Goal: Feedback & Contribution: Submit feedback/report problem

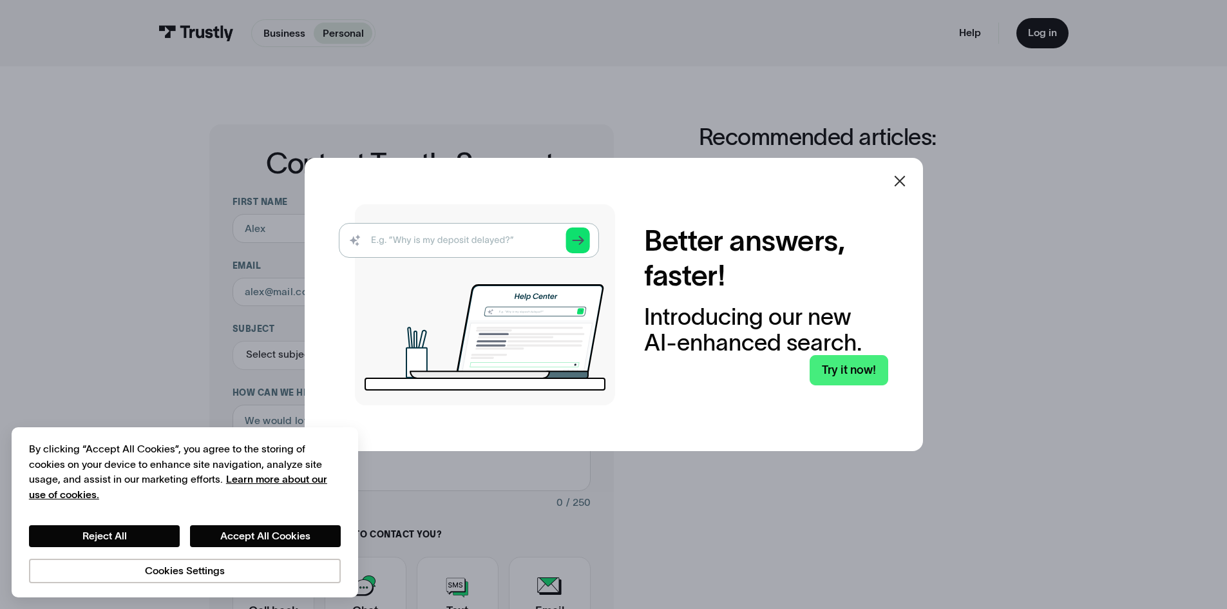
click at [474, 244] on img at bounding box center [477, 304] width 276 height 201
click at [907, 182] on icon at bounding box center [899, 180] width 15 height 15
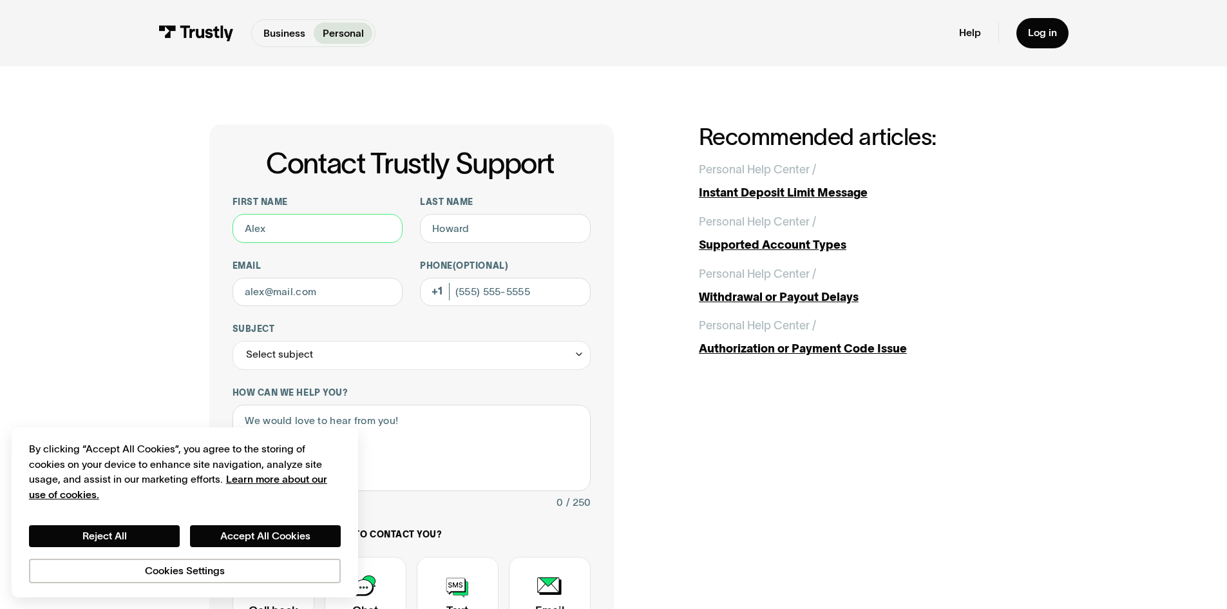
click at [293, 215] on input "First name" at bounding box center [318, 228] width 171 height 29
click at [200, 534] on button "Accept All Cookies" at bounding box center [265, 536] width 151 height 22
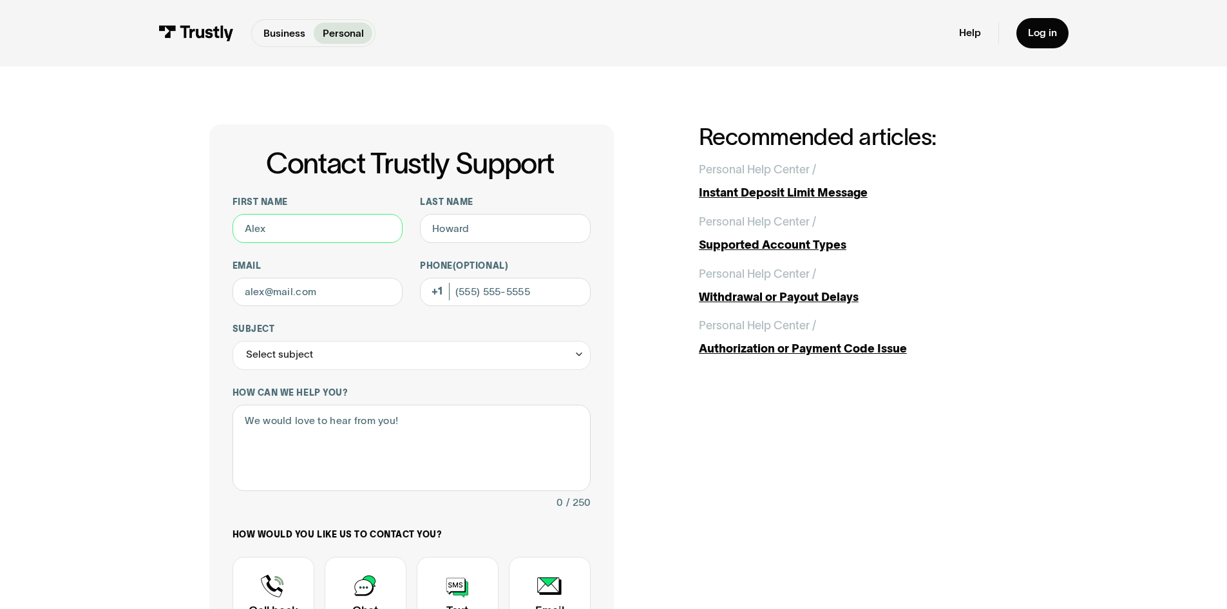
click at [296, 237] on input "First name" at bounding box center [318, 228] width 171 height 29
type input "Edward"
type input "Lea"
type input "bigedbigw@gmail.com"
click at [274, 360] on div "Select subject" at bounding box center [279, 354] width 67 height 17
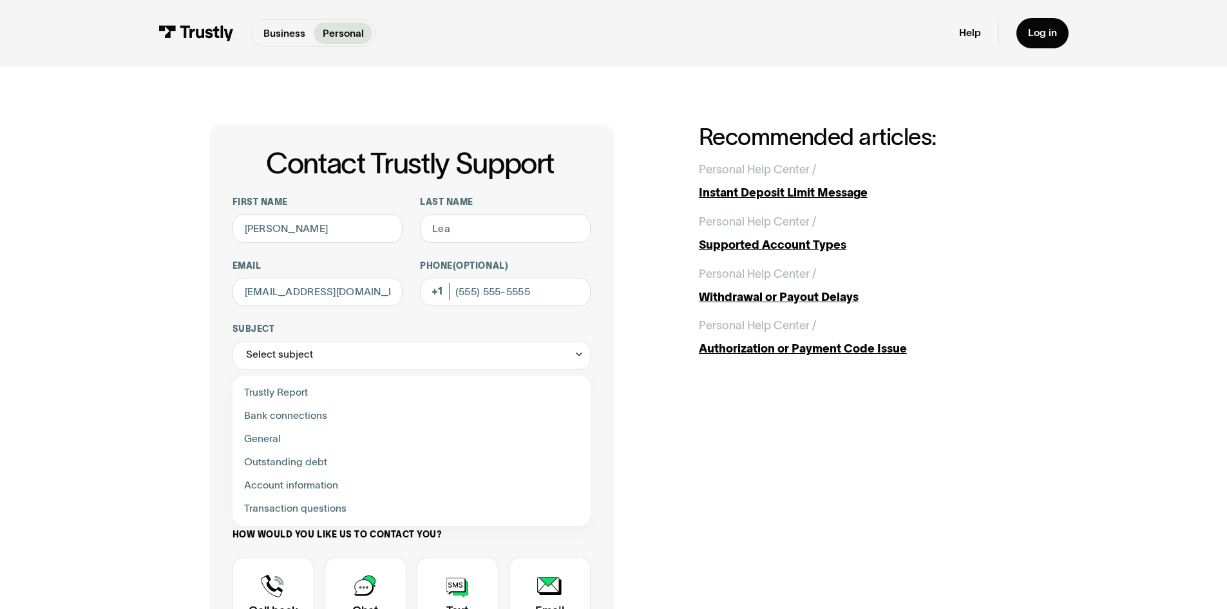
click at [291, 423] on div "Contact Trustly Support" at bounding box center [411, 416] width 347 height 23
type input "**********"
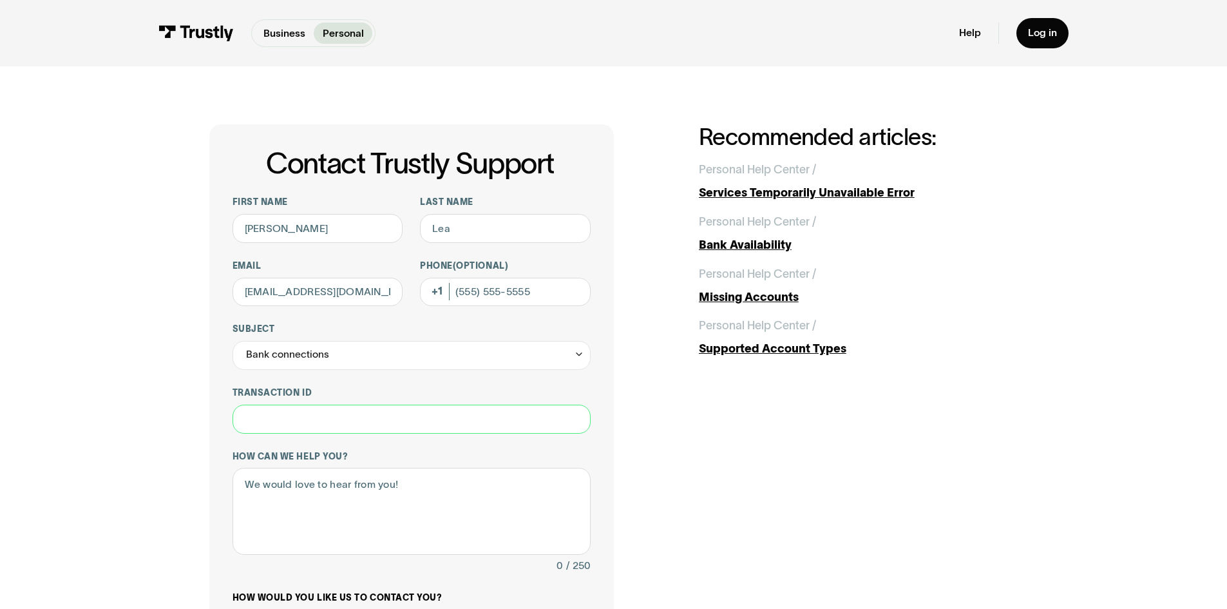
click at [282, 425] on input "Transaction ID" at bounding box center [412, 419] width 358 height 29
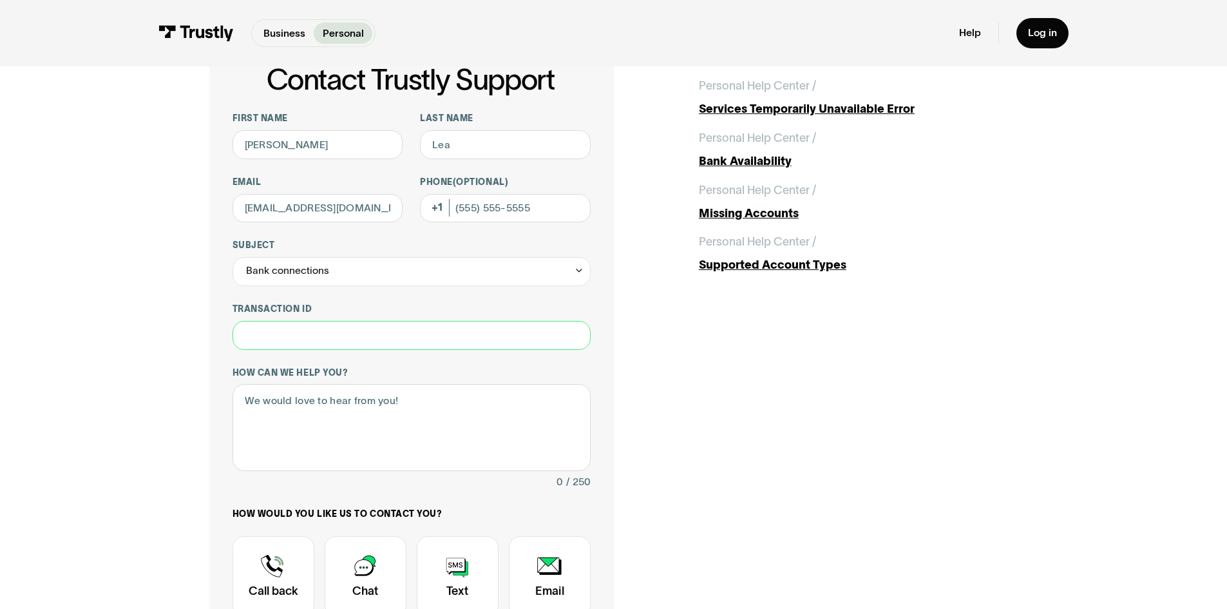
scroll to position [64, 0]
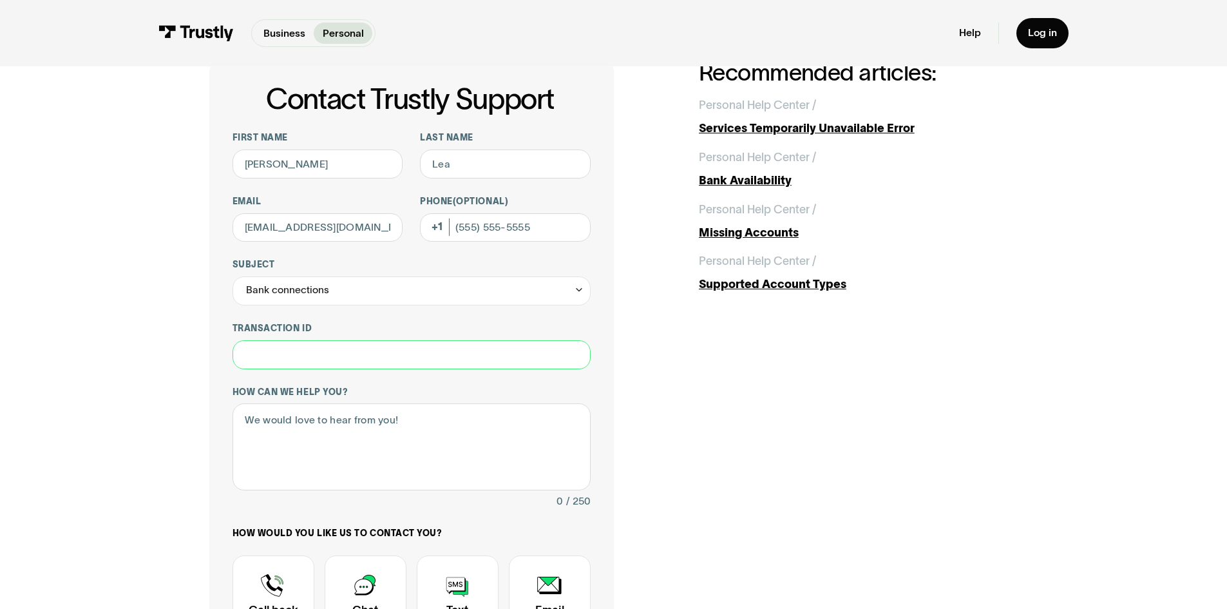
click at [370, 360] on input "Transaction ID" at bounding box center [412, 354] width 358 height 29
click at [360, 372] on div "**********" at bounding box center [412, 418] width 358 height 573
click at [325, 354] on input "Transaction ID" at bounding box center [412, 354] width 358 height 29
click at [340, 436] on textarea "How can we help you?" at bounding box center [412, 446] width 358 height 87
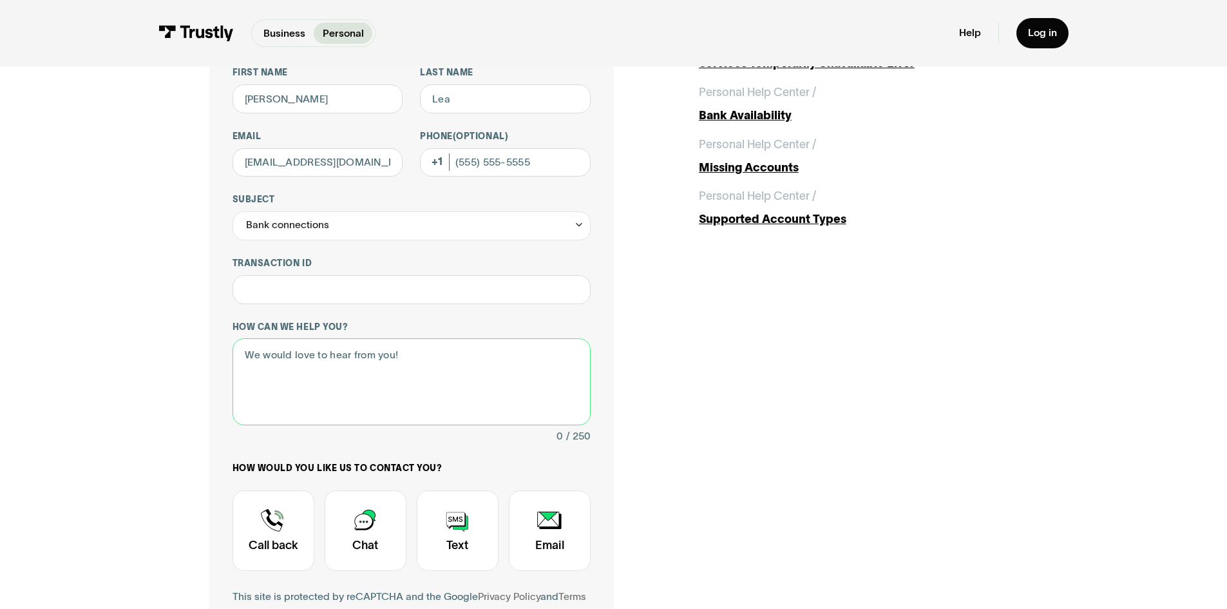
scroll to position [129, 0]
click at [289, 291] on input "Transaction ID" at bounding box center [412, 290] width 358 height 29
click at [286, 293] on input "Transaction ID" at bounding box center [412, 290] width 358 height 29
type input "*******"
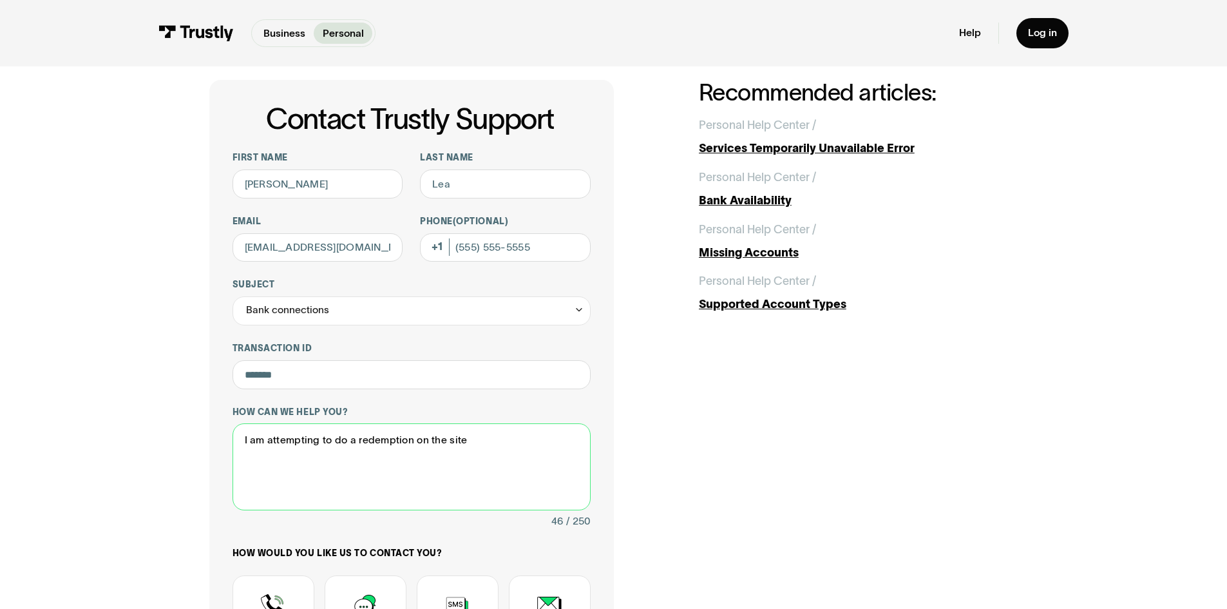
scroll to position [0, 0]
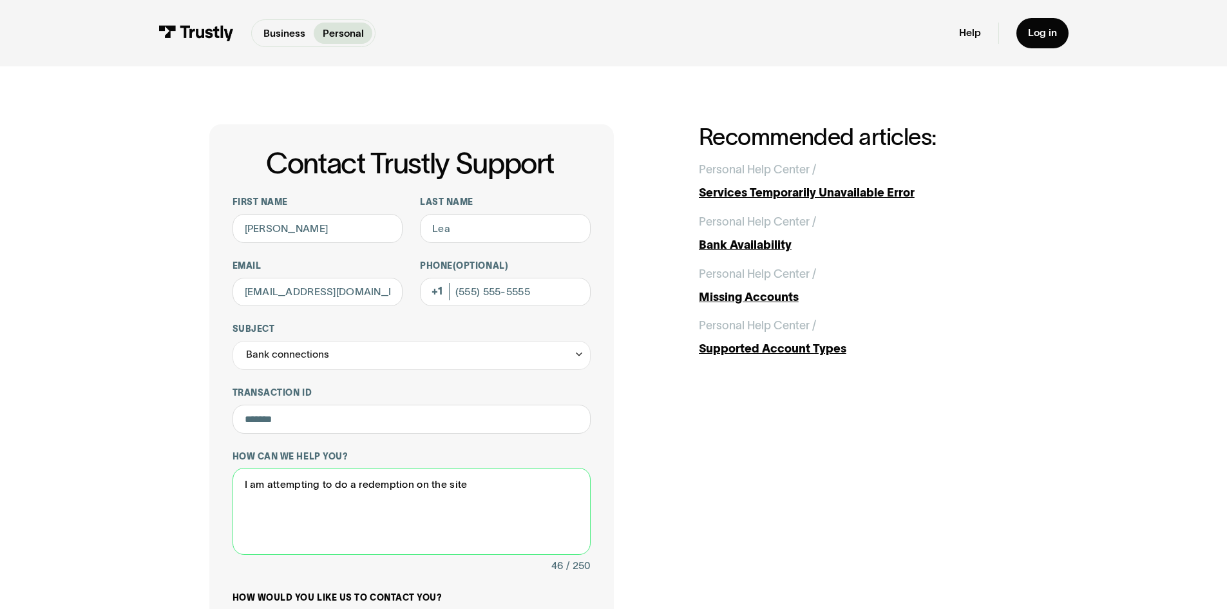
click at [471, 490] on textarea "I am attempting to do a redemption on the site" at bounding box center [412, 511] width 358 height 87
click at [488, 487] on textarea "I am attempting to do a redemption on the site high5.com" at bounding box center [412, 511] width 358 height 87
click at [561, 486] on textarea "I am attempting to do a redemption on the site high5casino.com" at bounding box center [412, 511] width 358 height 87
paste textarea "Hello Edward, We’ve reviewed your account and can confirm that there are no res…"
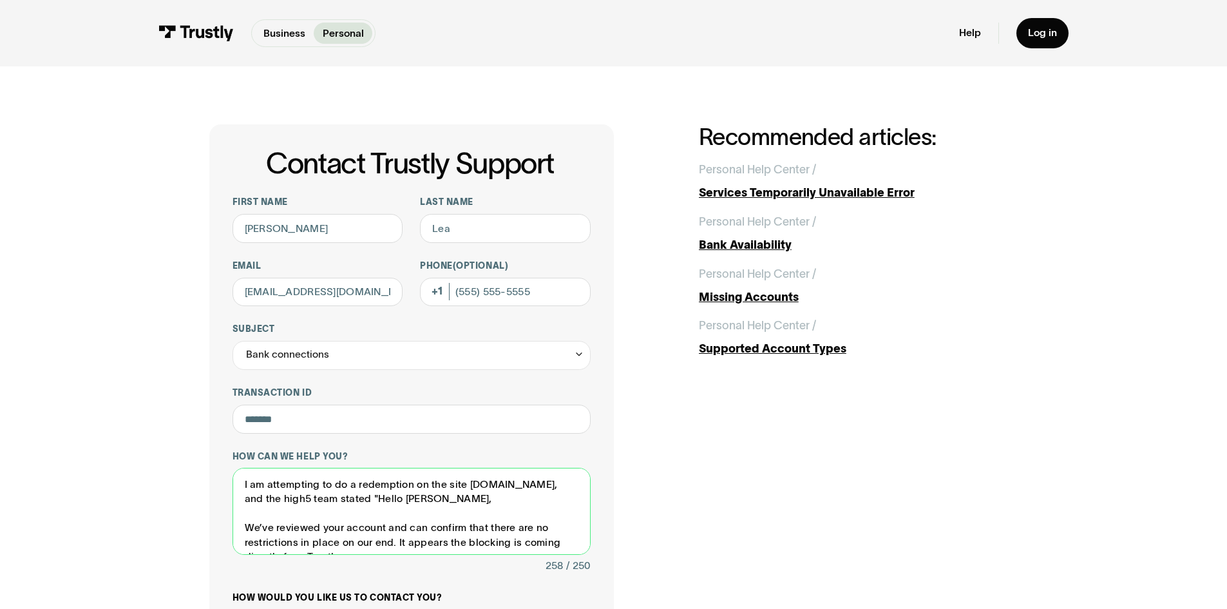
drag, startPoint x: 432, startPoint y: 499, endPoint x: 349, endPoint y: 499, distance: 82.5
click at [349, 499] on textarea "I am attempting to do a redemption on the site high5casino.com, and the high5 t…" at bounding box center [412, 511] width 358 height 87
click at [245, 528] on textarea "I am attempting to do a redemption on the site high5casino.com, and the high5 t…" at bounding box center [412, 511] width 358 height 87
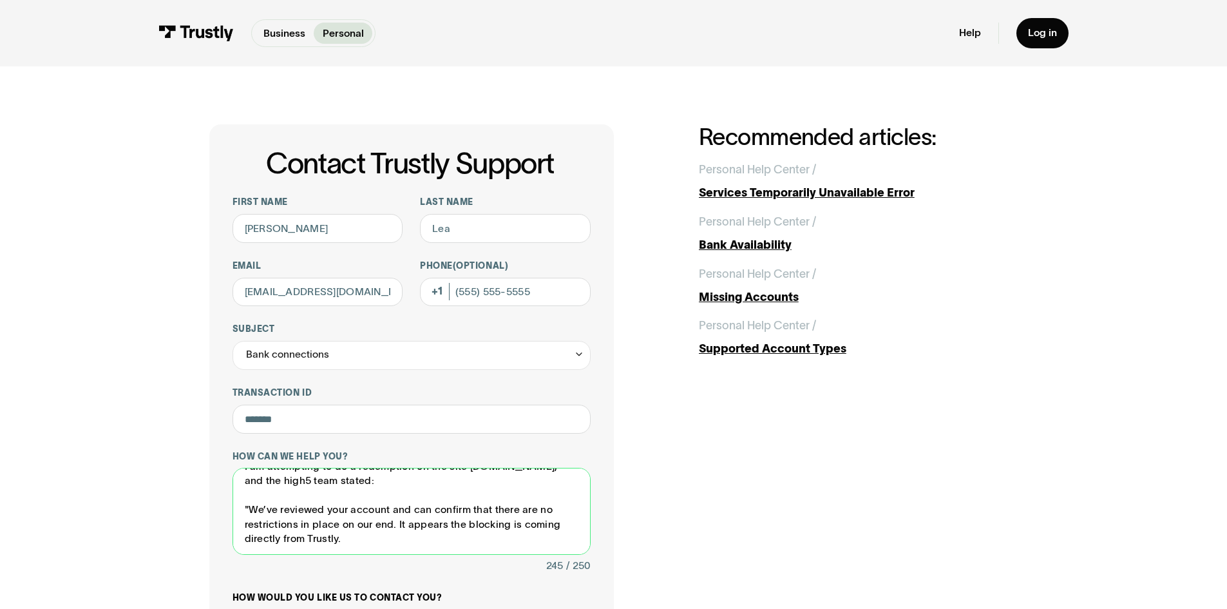
scroll to position [322, 0]
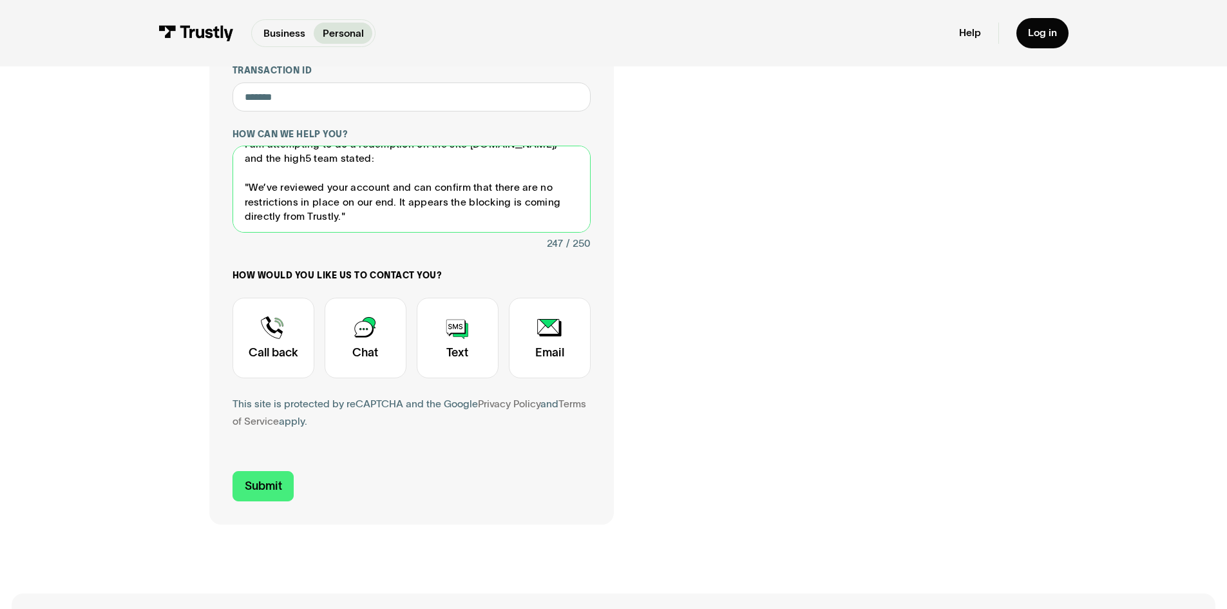
type textarea "I am attempting to do a redemption on the site high5casino.com, and the high5 t…"
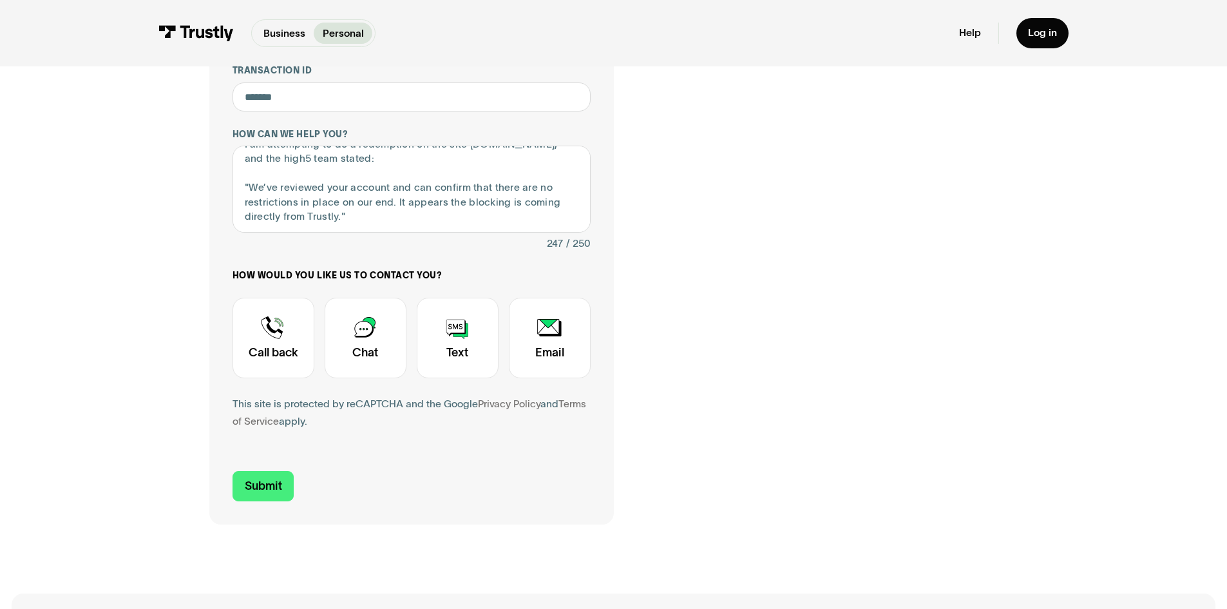
click at [526, 346] on div "Contact Trustly Support" at bounding box center [550, 338] width 82 height 81
click at [264, 490] on input "Submit" at bounding box center [264, 486] width 62 height 30
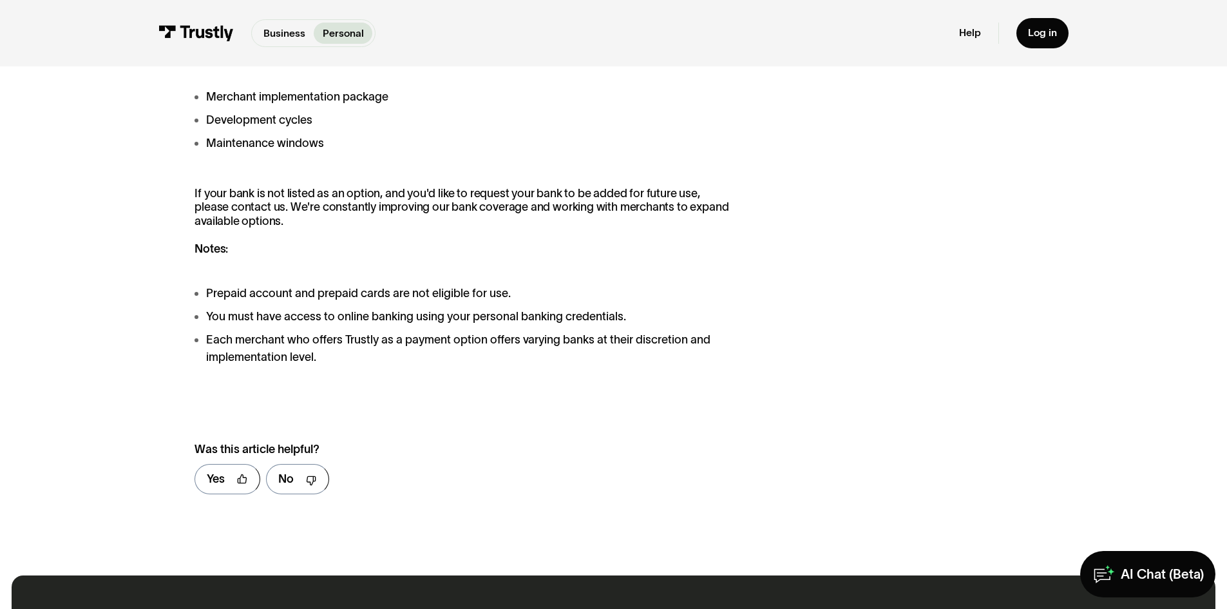
scroll to position [1546, 0]
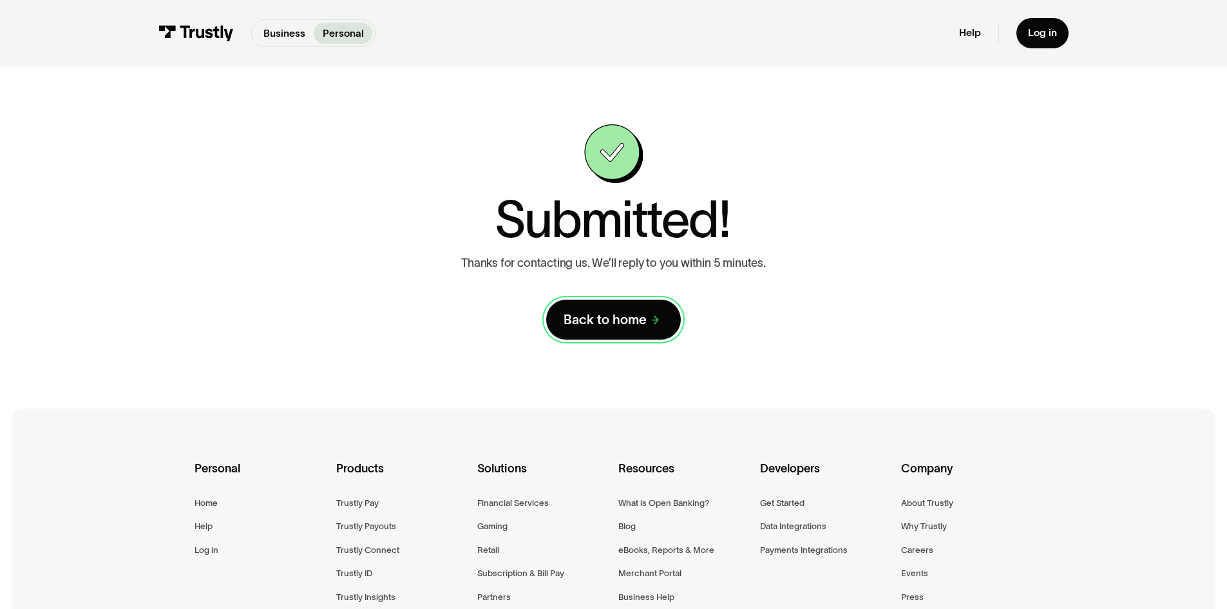
click at [640, 305] on link "Back to home" at bounding box center [613, 320] width 135 height 40
